Goal: Transaction & Acquisition: Purchase product/service

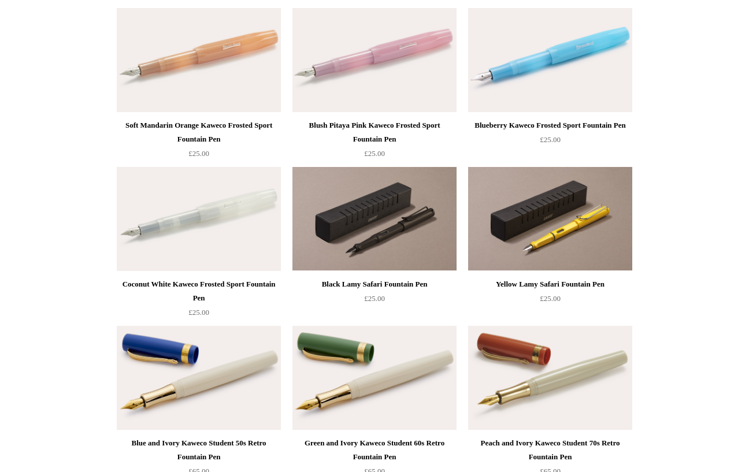
scroll to position [622, 0]
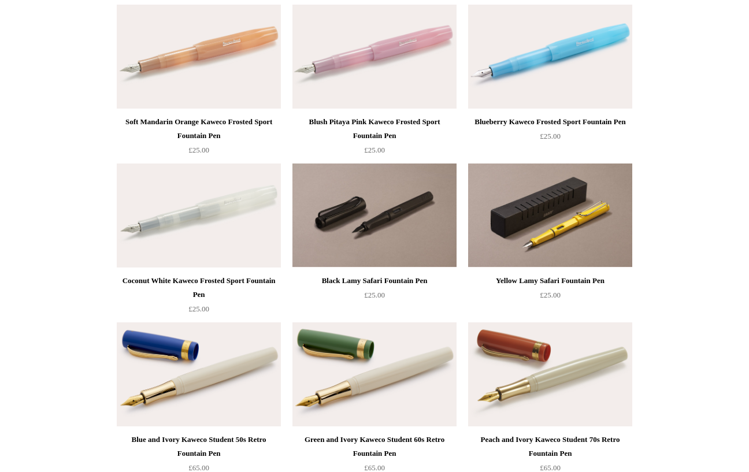
click at [411, 242] on img at bounding box center [374, 216] width 164 height 104
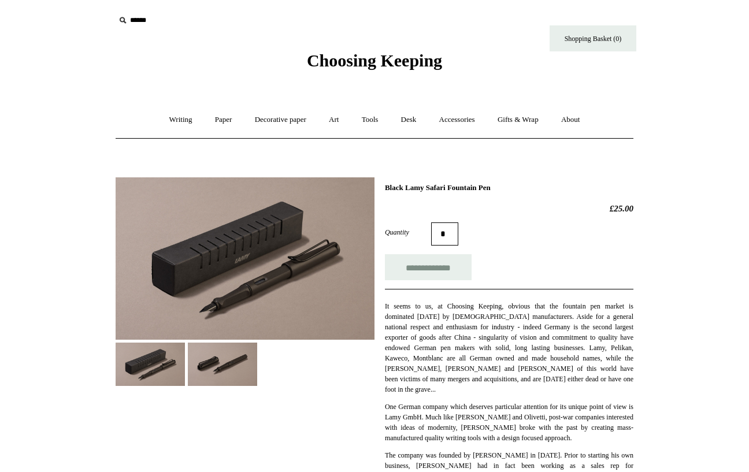
click at [203, 278] on img at bounding box center [245, 258] width 259 height 162
